Goal: Information Seeking & Learning: Learn about a topic

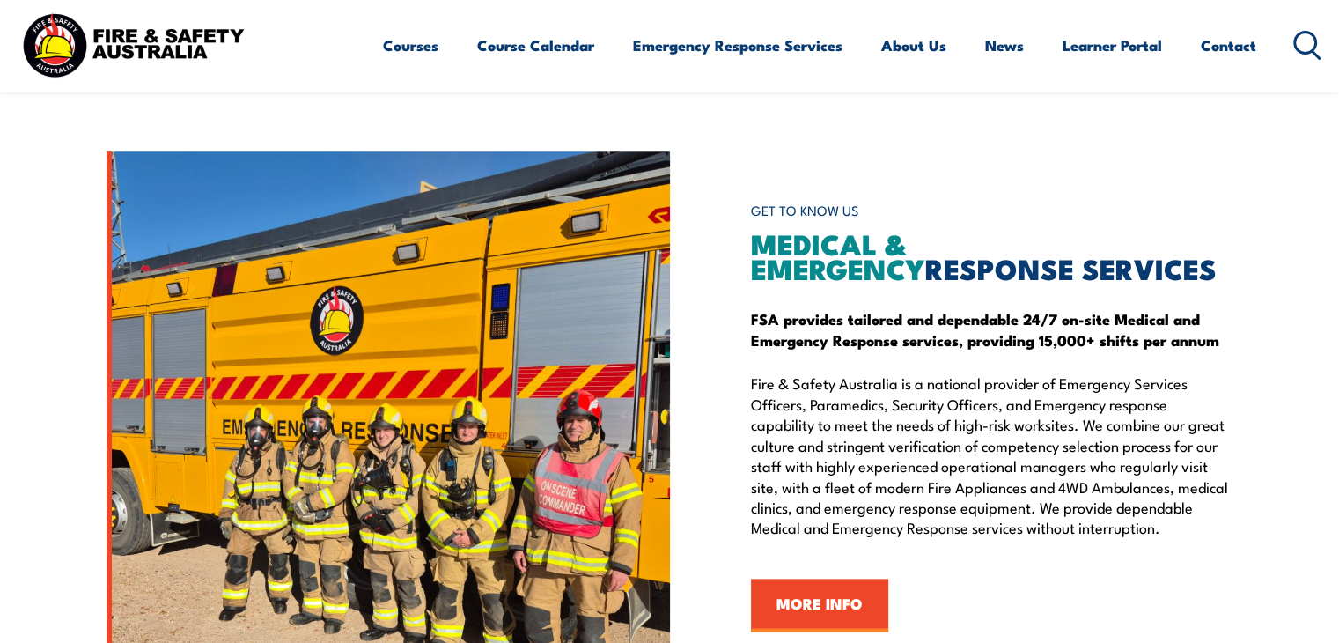
scroll to position [1855, 0]
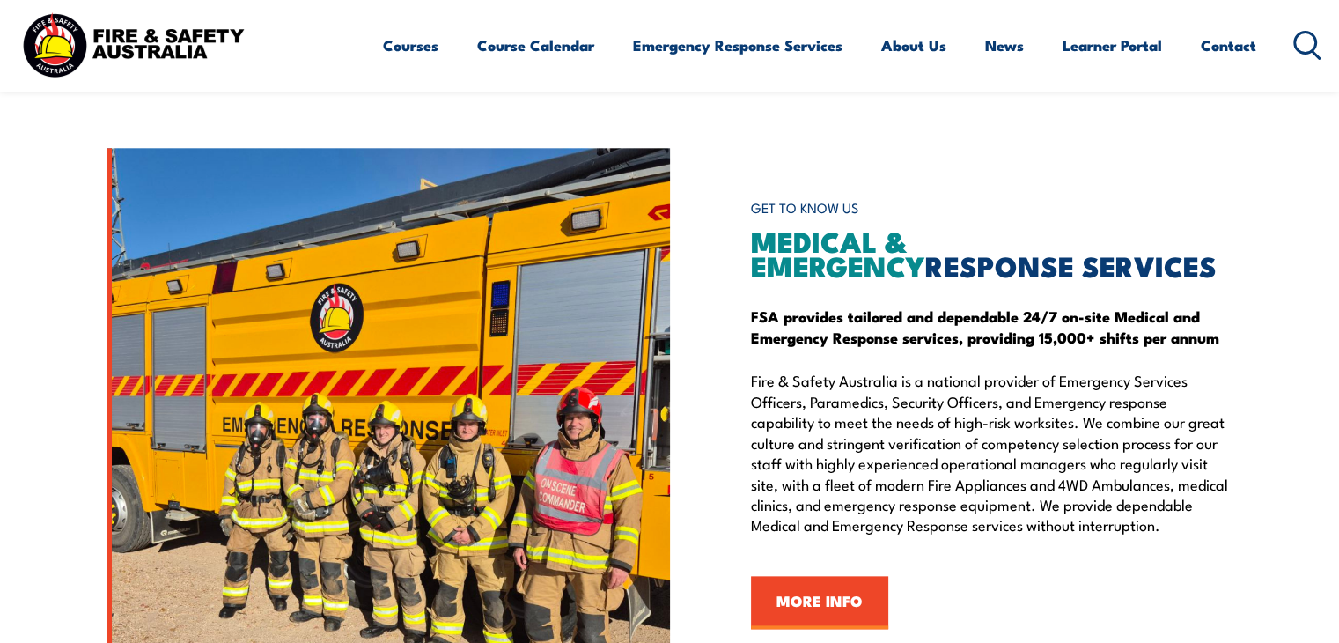
click at [613, 575] on img at bounding box center [388, 410] width 563 height 525
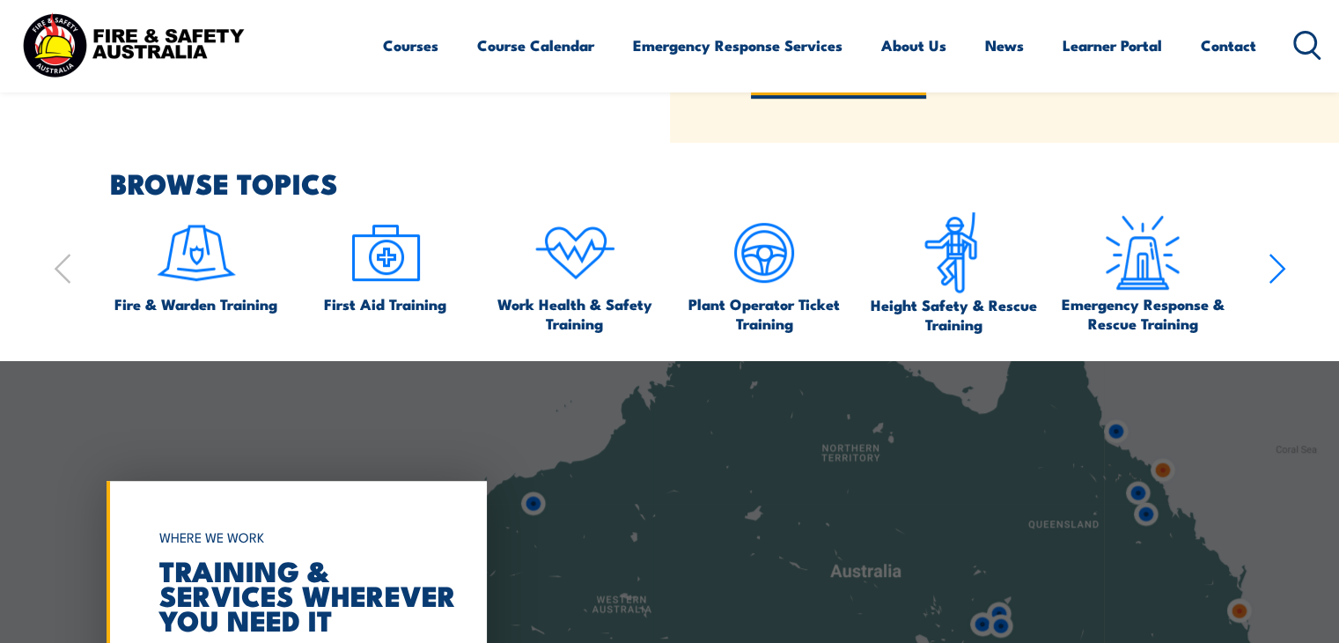
scroll to position [978, 0]
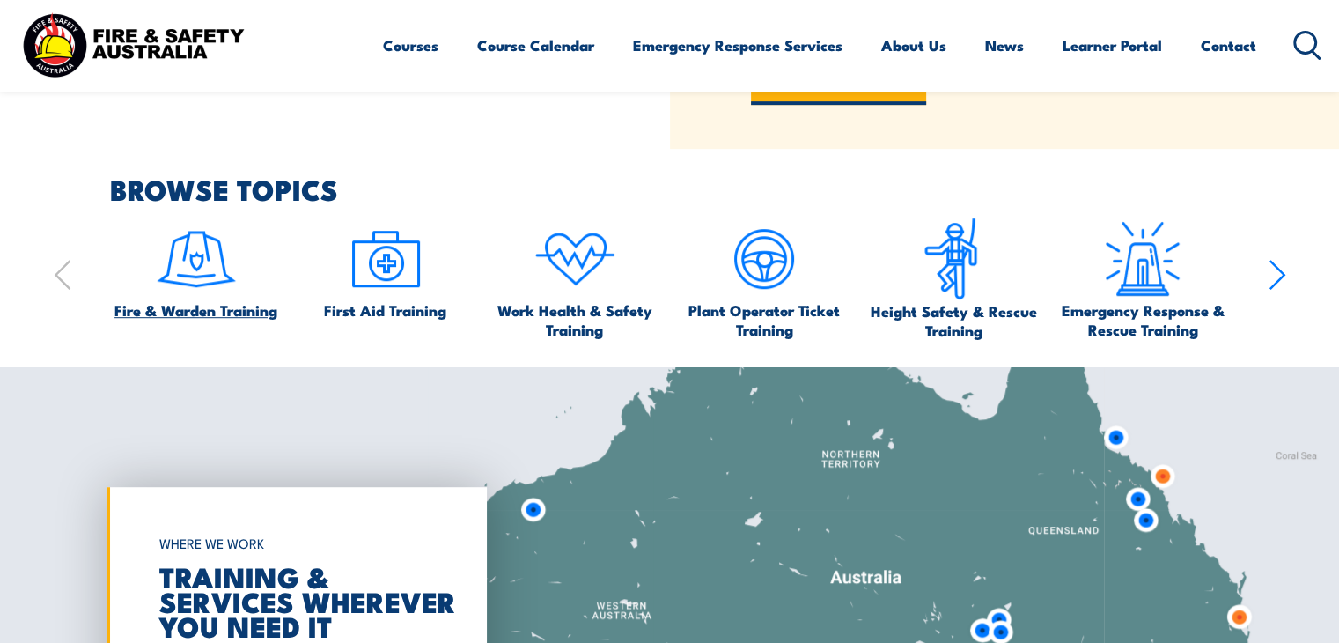
click at [178, 258] on img at bounding box center [196, 258] width 83 height 83
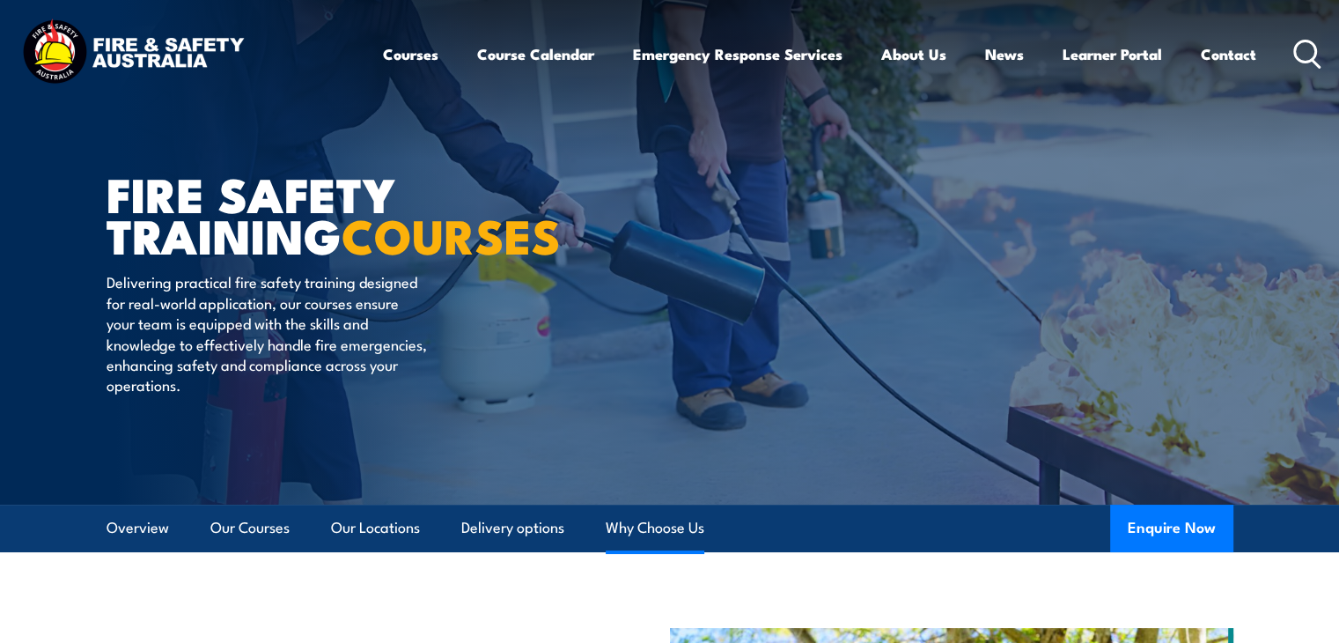
click at [648, 546] on link "Why Choose Us" at bounding box center [655, 527] width 99 height 47
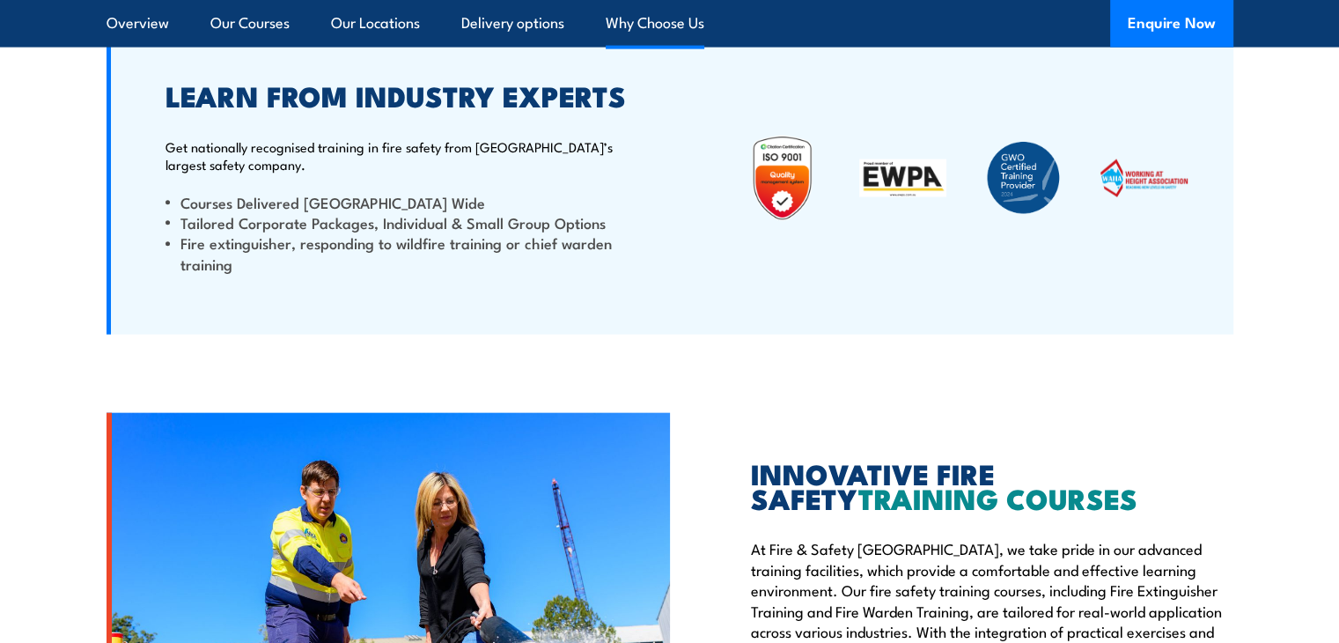
scroll to position [4008, 0]
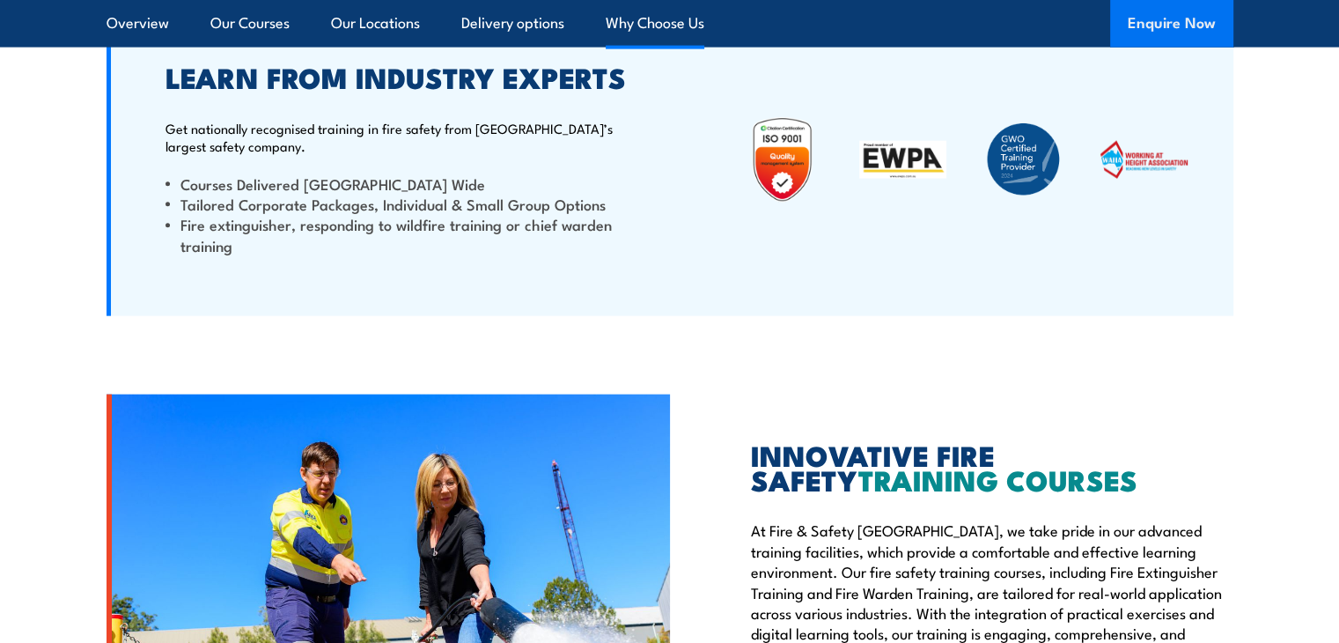
click at [1159, 24] on button "Enquire Now" at bounding box center [1171, 24] width 123 height 48
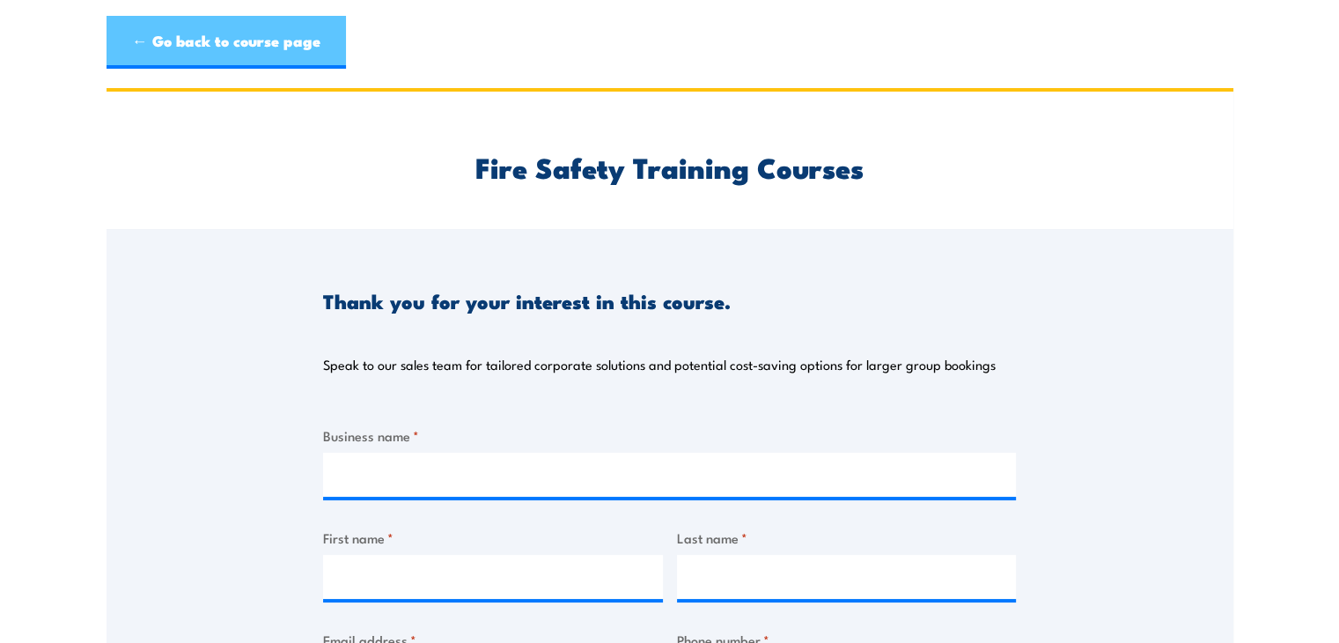
click at [192, 44] on link "← Go back to course page" at bounding box center [226, 42] width 239 height 53
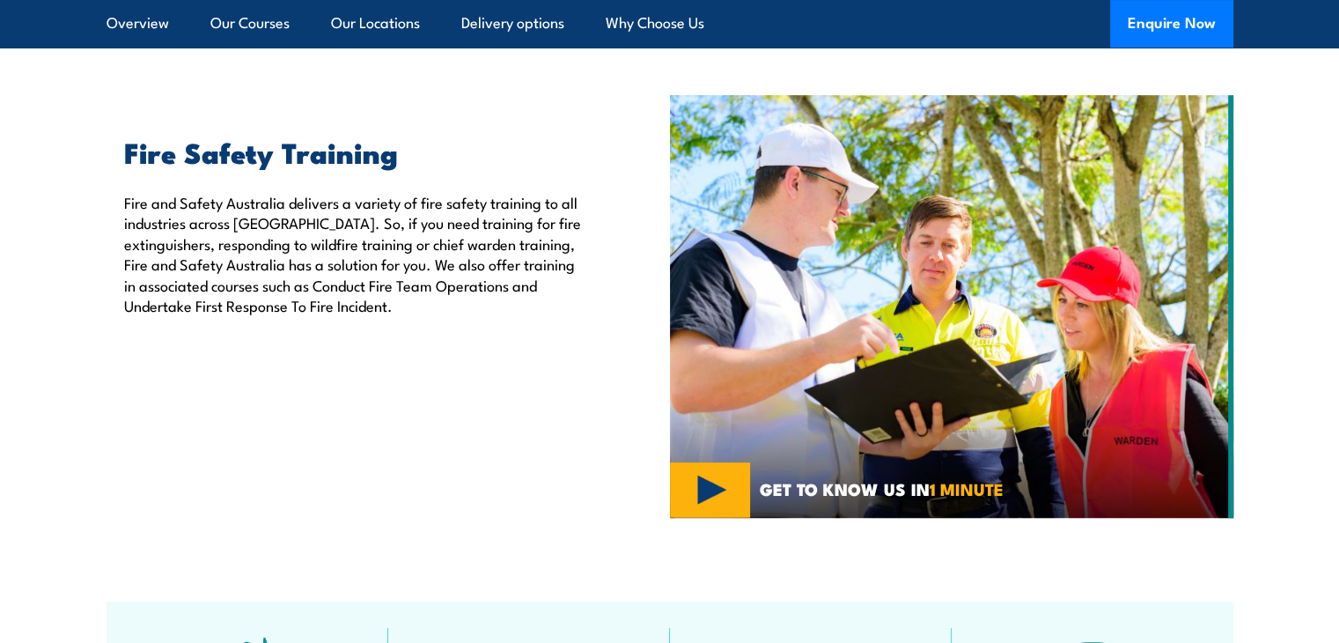
scroll to position [641, 0]
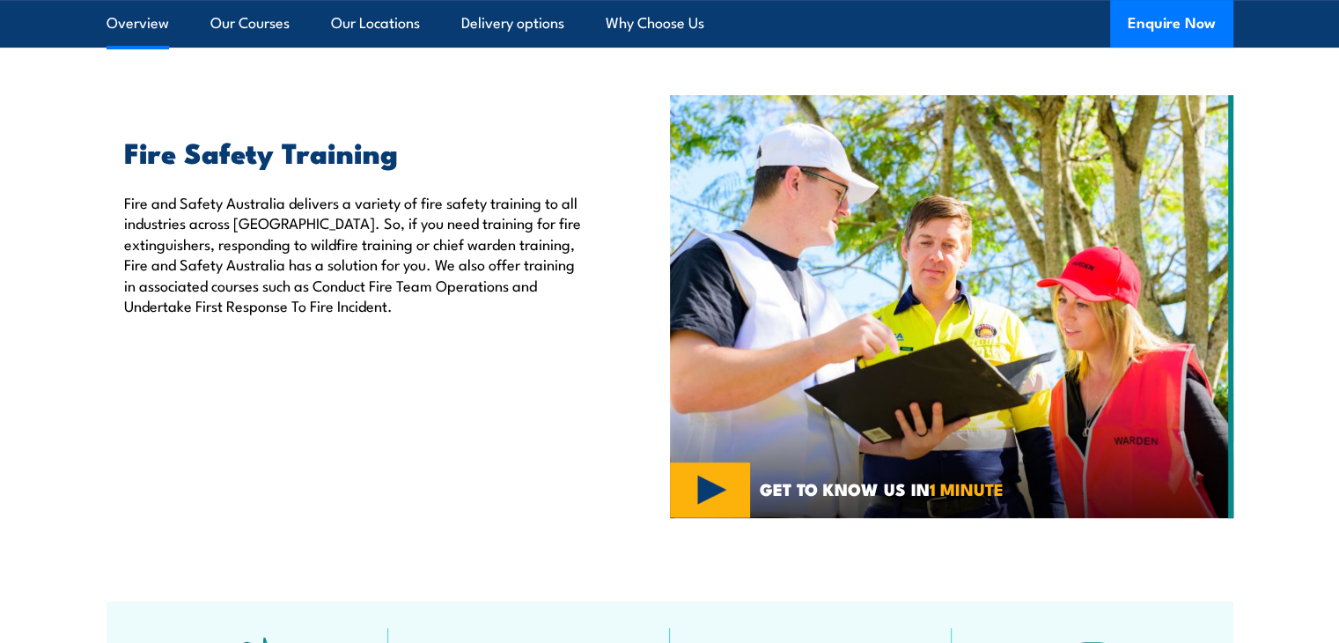
click at [123, 21] on link "Overview" at bounding box center [138, 23] width 63 height 47
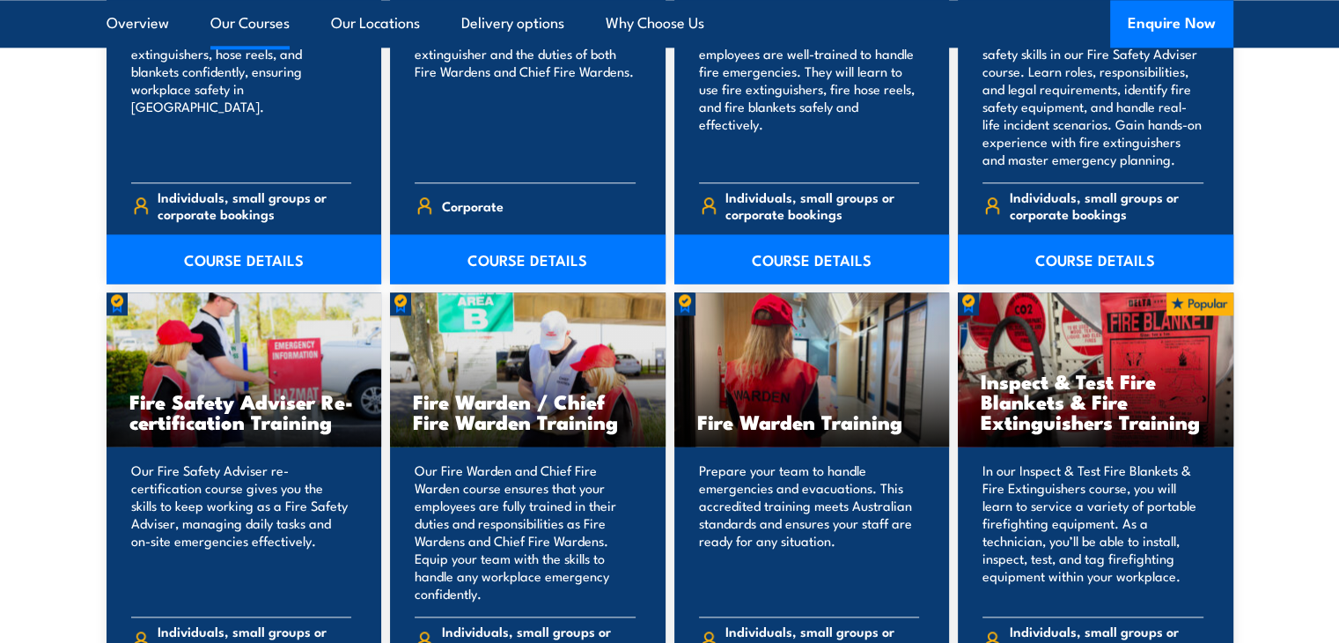
scroll to position [2120, 0]
